Goal: Leave review/rating: Share an evaluation or opinion about a product, service, or content

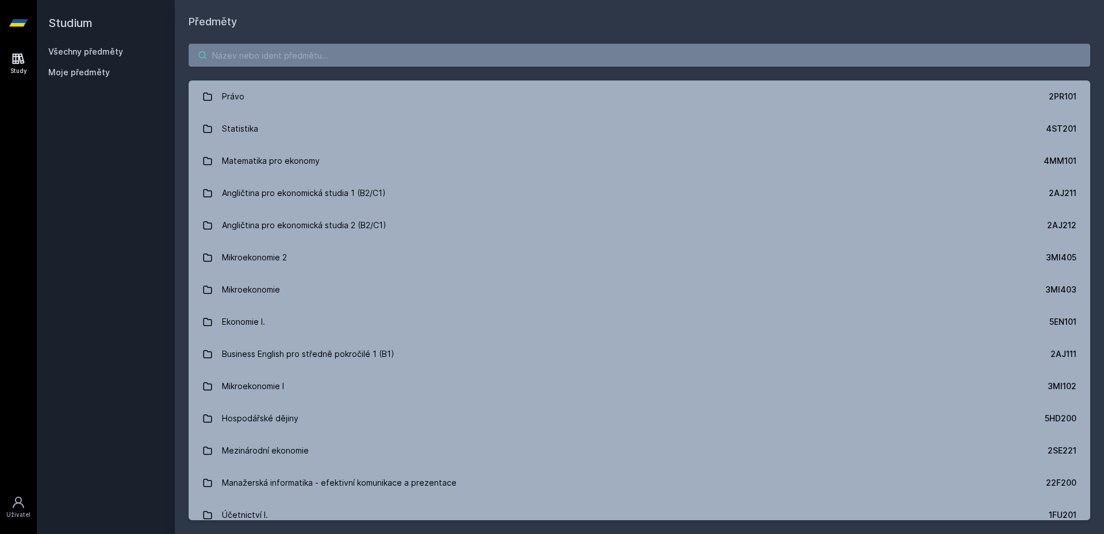
click at [450, 55] on input "search" at bounding box center [640, 55] width 902 height 23
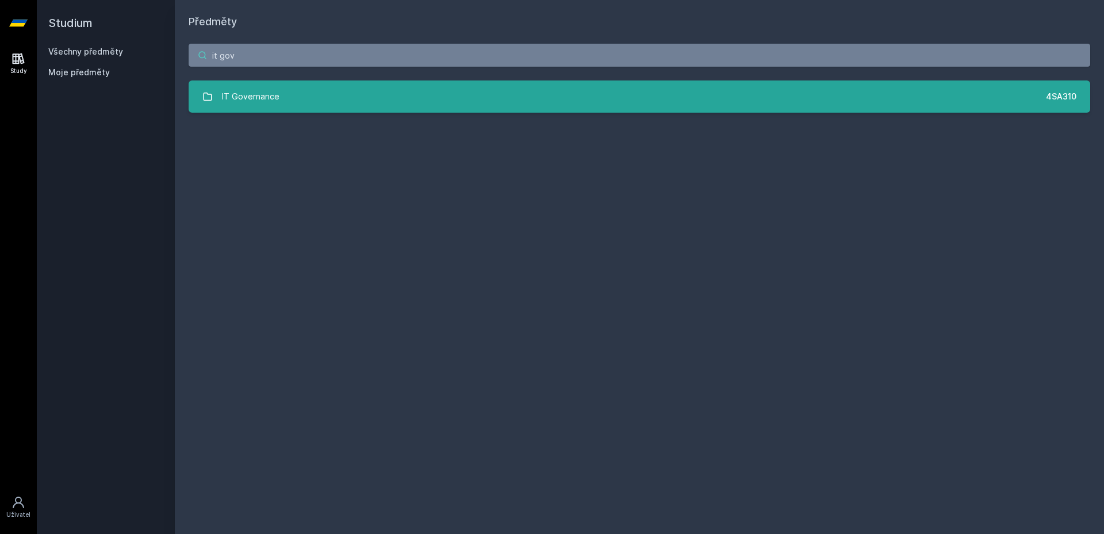
type input "it gov"
click at [460, 97] on link "IT Governance 4SA310" at bounding box center [640, 97] width 902 height 32
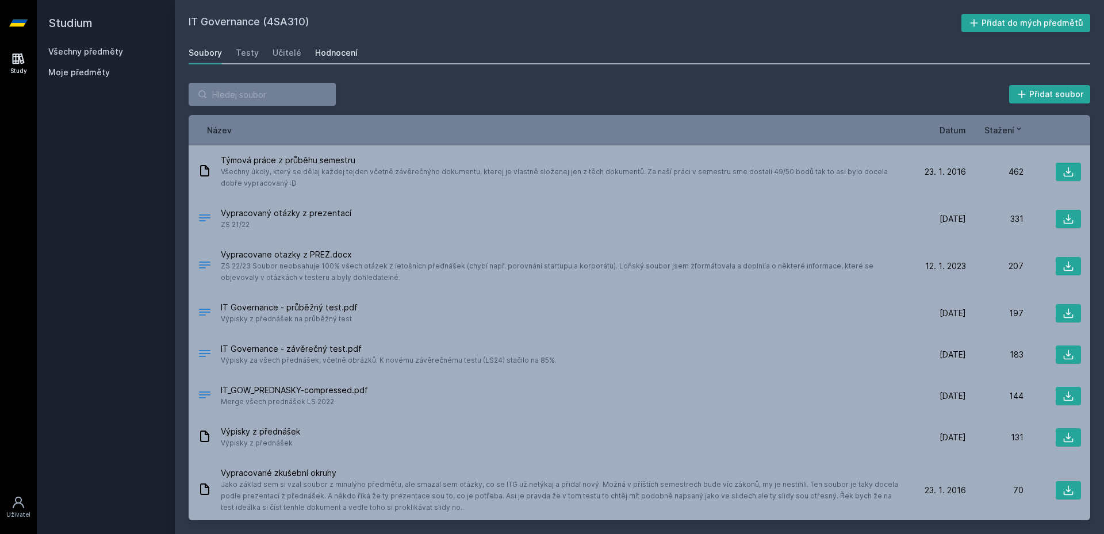
click at [320, 49] on div "Hodnocení" at bounding box center [336, 53] width 43 height 12
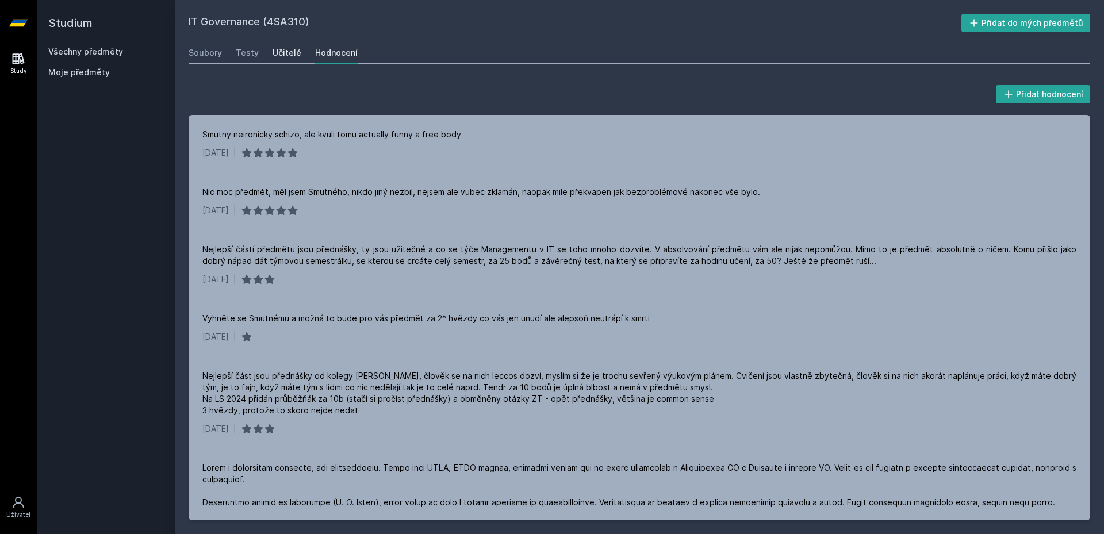
click at [289, 51] on div "Učitelé" at bounding box center [287, 53] width 29 height 12
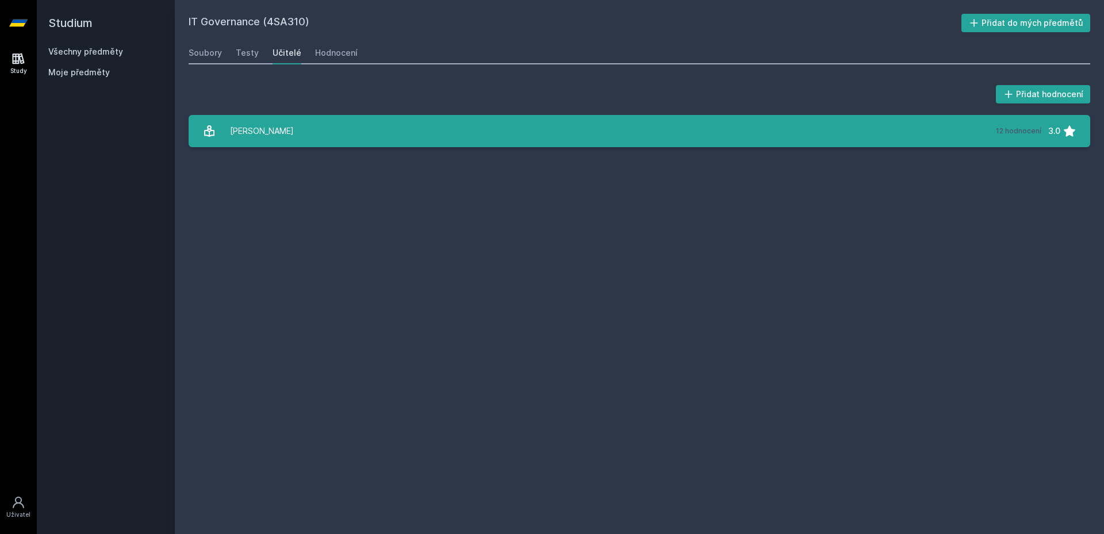
click at [288, 127] on div "[PERSON_NAME]" at bounding box center [262, 131] width 64 height 23
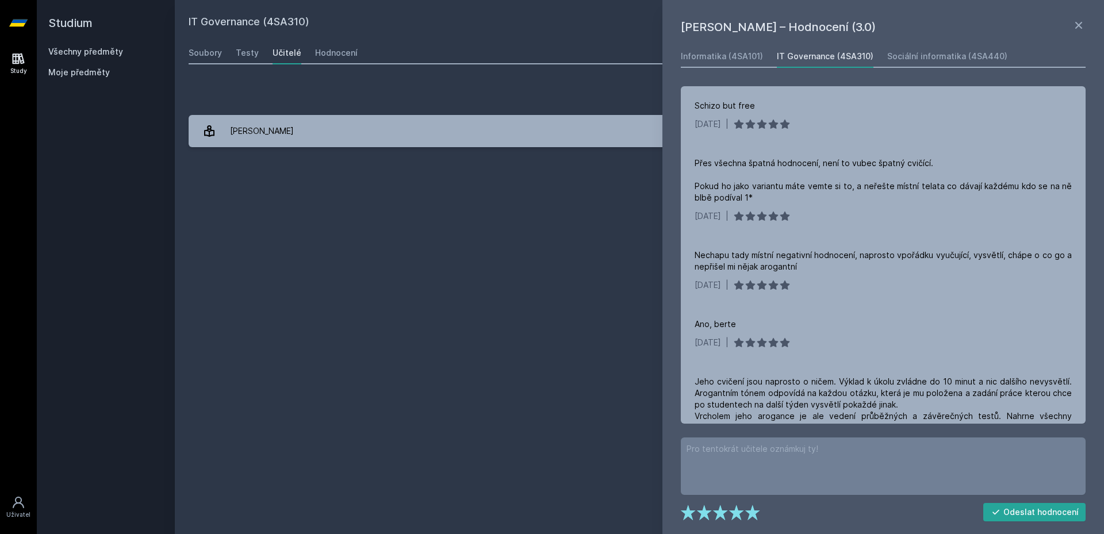
click at [320, 90] on div "Přidat hodnocení" at bounding box center [640, 94] width 902 height 23
drag, startPoint x: 365, startPoint y: 227, endPoint x: 653, endPoint y: 181, distance: 291.8
click at [366, 227] on div "IT Governance (4SA310) Přidat do mých předmětů [GEOGRAPHIC_DATA] Testy Učitelé …" at bounding box center [640, 267] width 902 height 507
click at [1079, 26] on icon at bounding box center [1078, 25] width 7 height 7
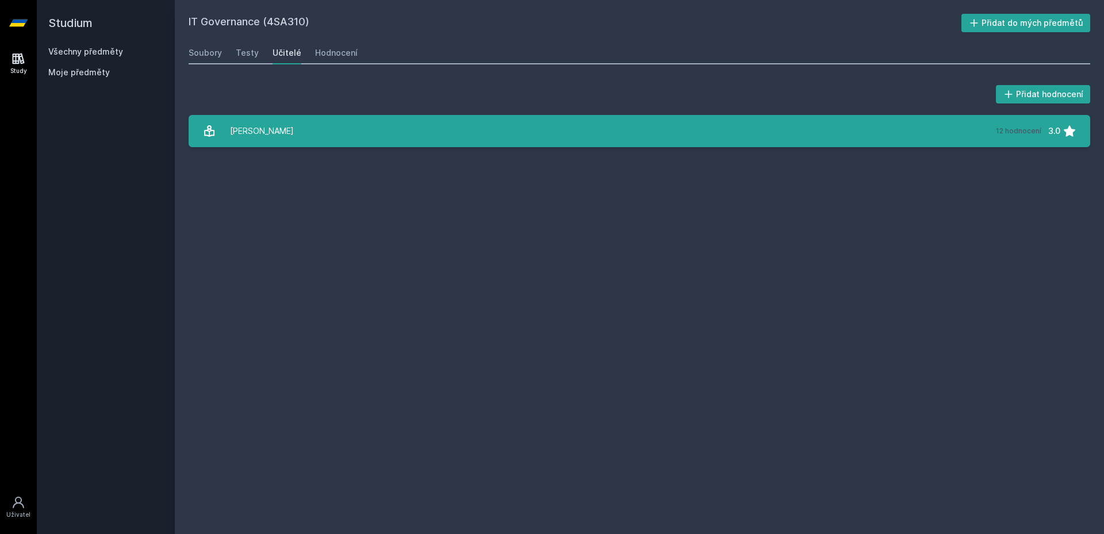
click at [896, 145] on link "[PERSON_NAME] 12 hodnocení 3.0" at bounding box center [640, 131] width 902 height 32
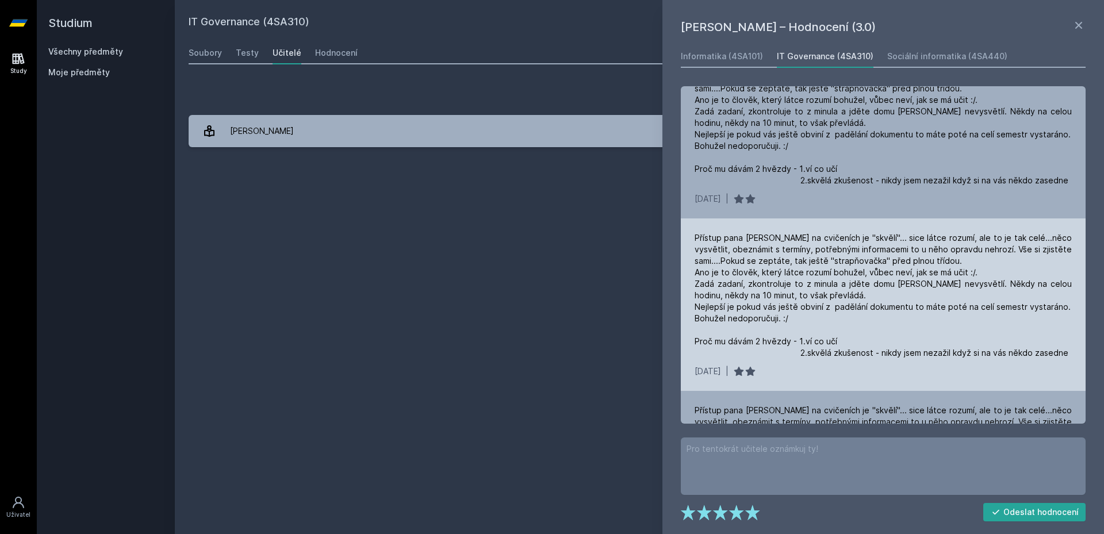
scroll to position [633, 0]
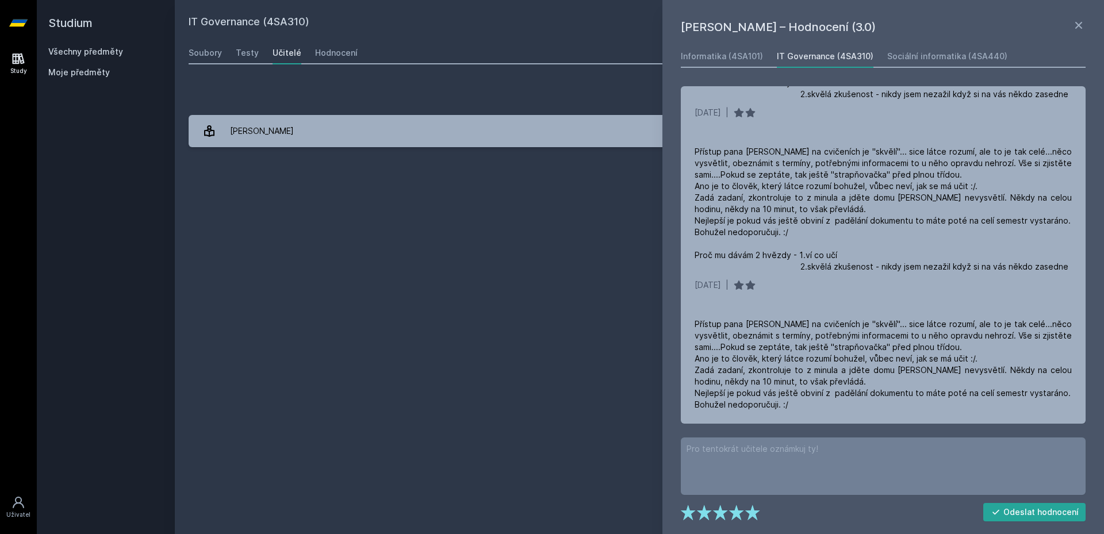
click at [545, 262] on div "IT Governance (4SA310) Přidat do mých předmětů [GEOGRAPHIC_DATA] Testy Učitelé …" at bounding box center [640, 267] width 902 height 507
